Goal: Task Accomplishment & Management: Manage account settings

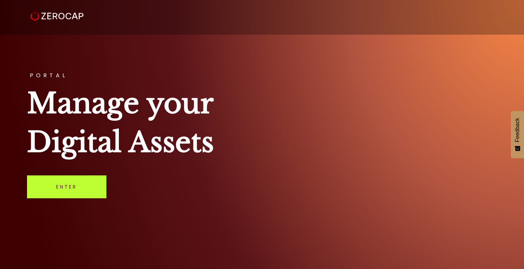
click at [59, 196] on link "Enter" at bounding box center [66, 186] width 79 height 23
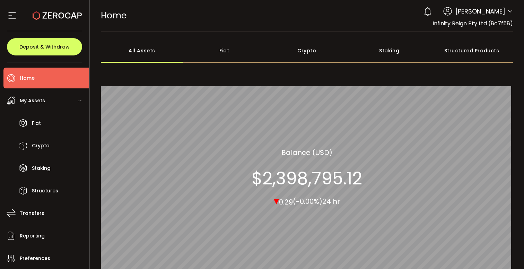
click at [507, 13] on icon at bounding box center [510, 12] width 6 height 6
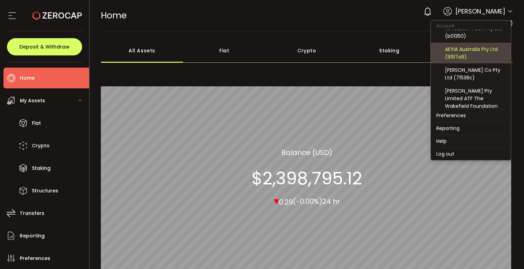
scroll to position [40, 0]
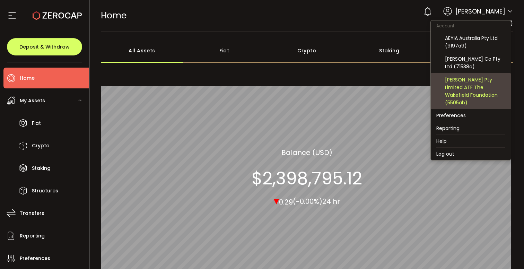
click at [480, 87] on div "Wyld Rose Pty Limited ATF The Wakefield Foundation (5505ab)" at bounding box center [475, 91] width 60 height 30
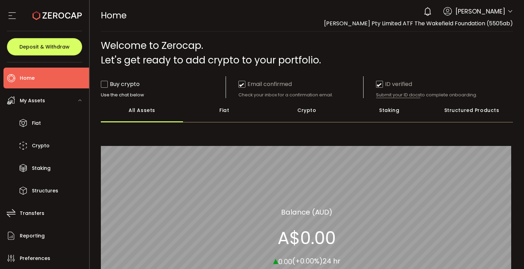
click at [507, 11] on icon at bounding box center [510, 12] width 6 height 6
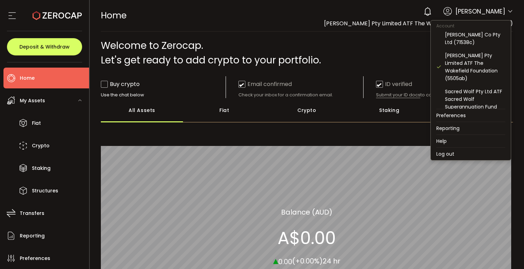
scroll to position [69, 0]
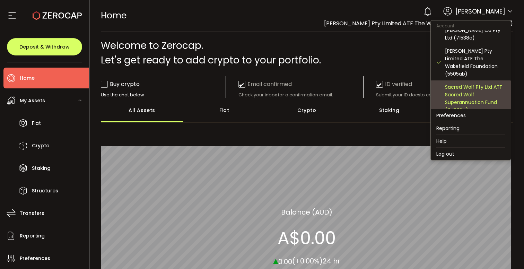
click at [472, 91] on div "Sacred Wolf Pty Ltd ATF Sacred Wolf Superannuation Fund (0d208c)" at bounding box center [475, 98] width 60 height 30
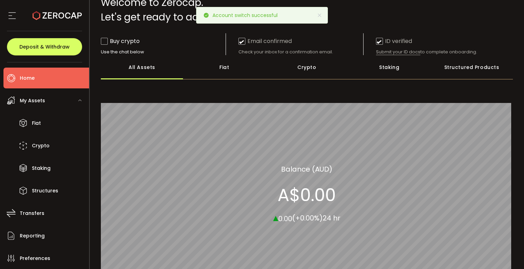
scroll to position [0, 0]
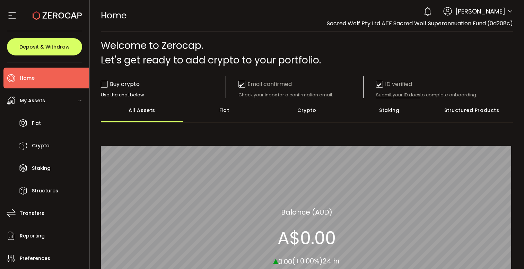
click at [507, 10] on icon at bounding box center [510, 12] width 6 height 6
click at [510, 11] on icon at bounding box center [510, 12] width 6 height 6
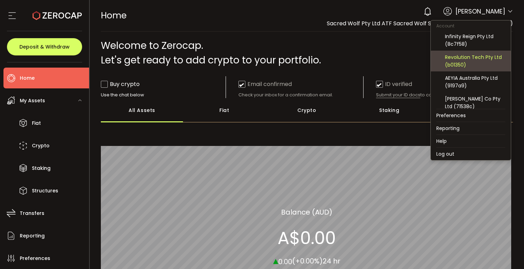
click at [474, 59] on div "Revolution Tech Pty Ltd (b01350)" at bounding box center [475, 60] width 60 height 15
